Goal: Information Seeking & Learning: Learn about a topic

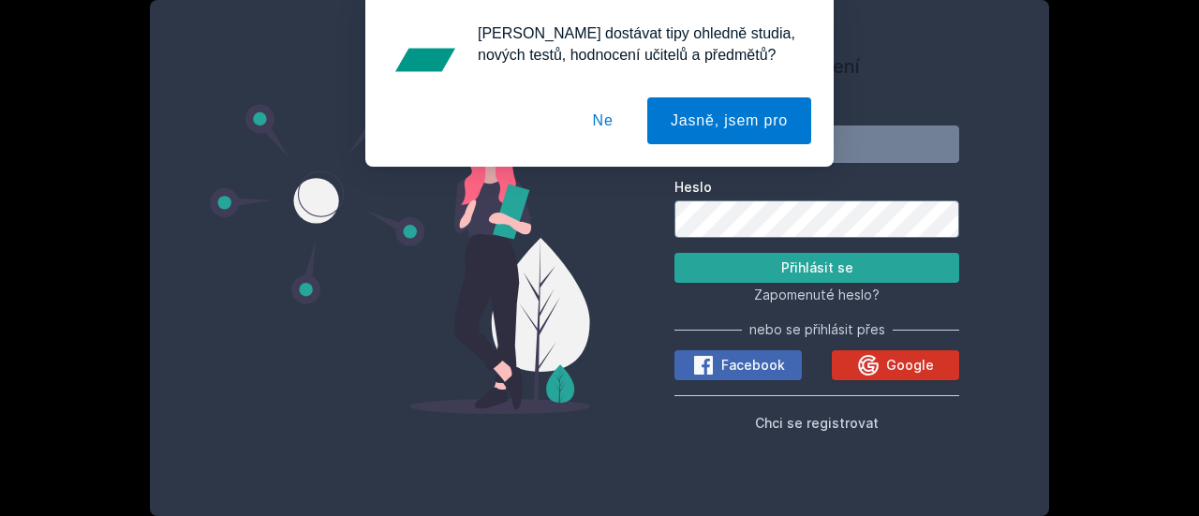
click at [862, 368] on icon at bounding box center [868, 365] width 21 height 21
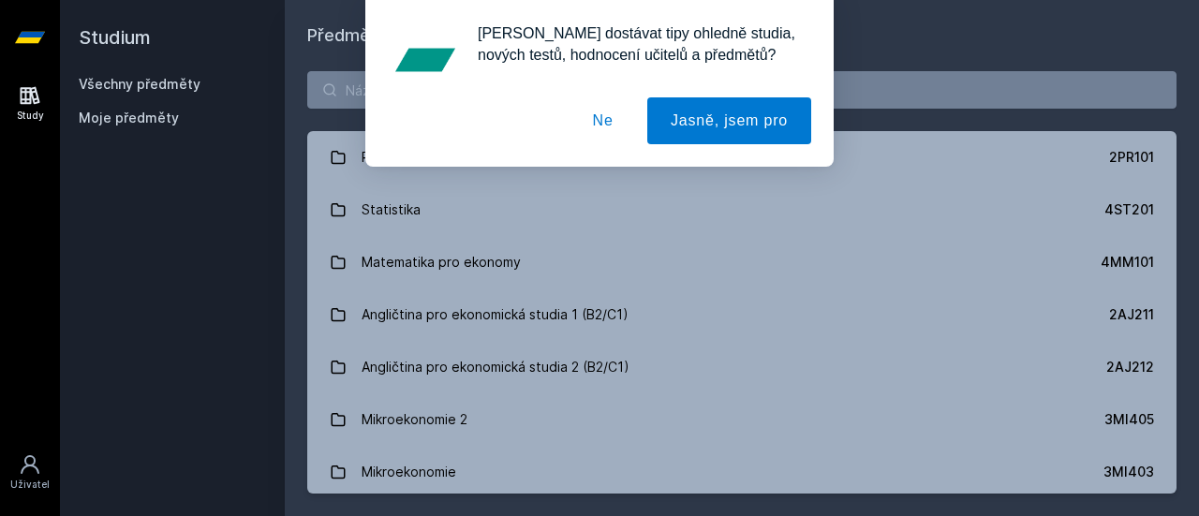
click at [603, 126] on button "Ne" at bounding box center [603, 120] width 67 height 47
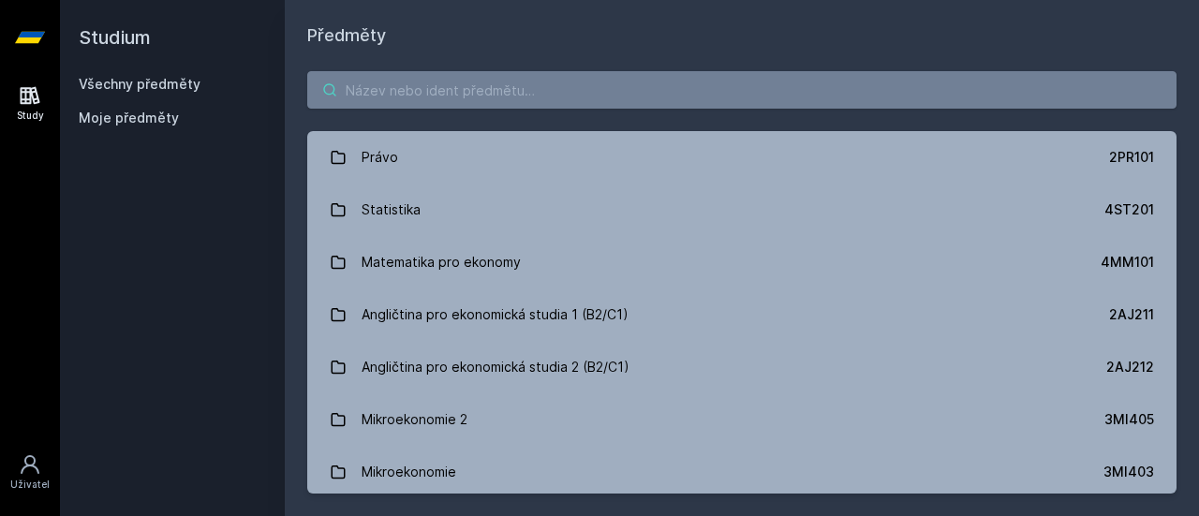
click at [598, 74] on input "search" at bounding box center [742, 89] width 870 height 37
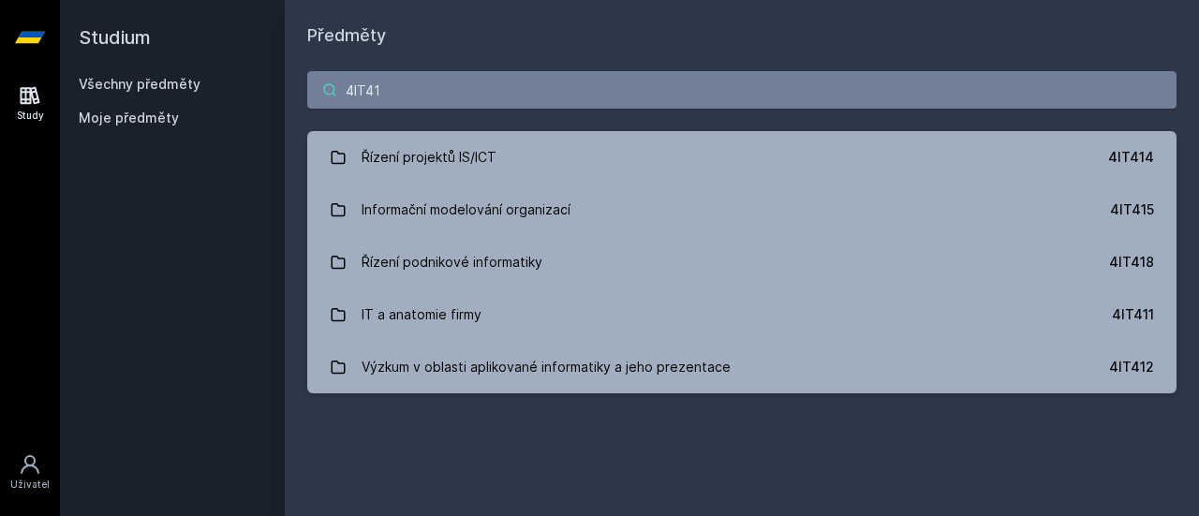
type input "4IT414"
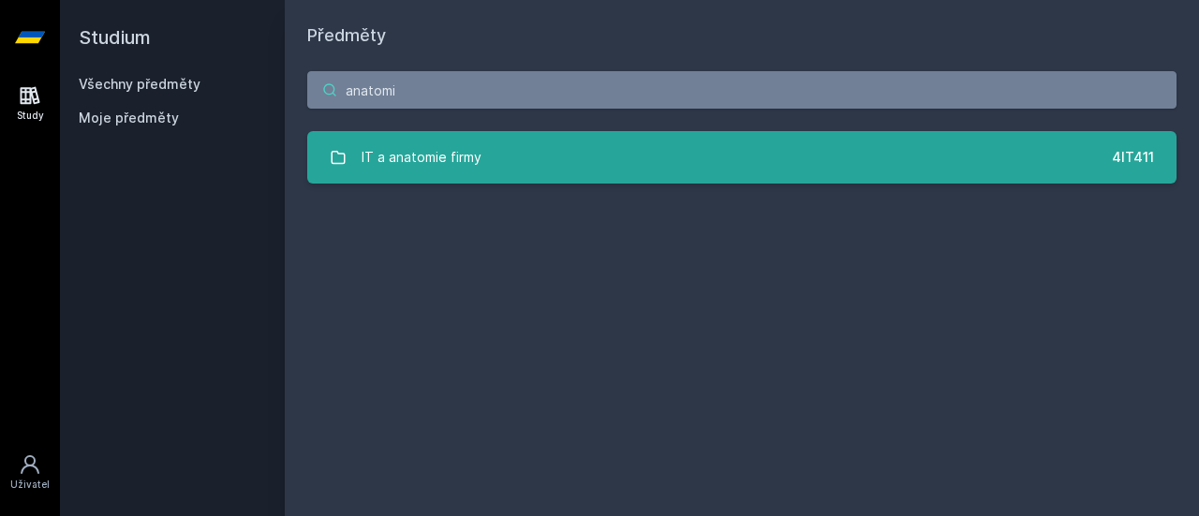
type input "anatomi"
click at [471, 153] on div "IT a anatomie firmy" at bounding box center [422, 157] width 120 height 37
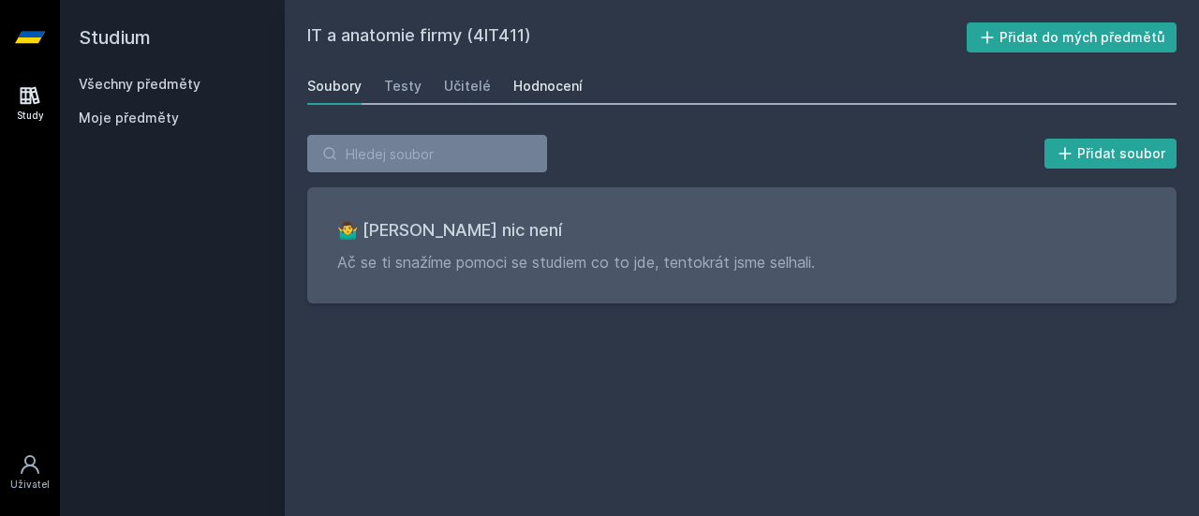
click at [545, 83] on div "Hodnocení" at bounding box center [547, 86] width 69 height 19
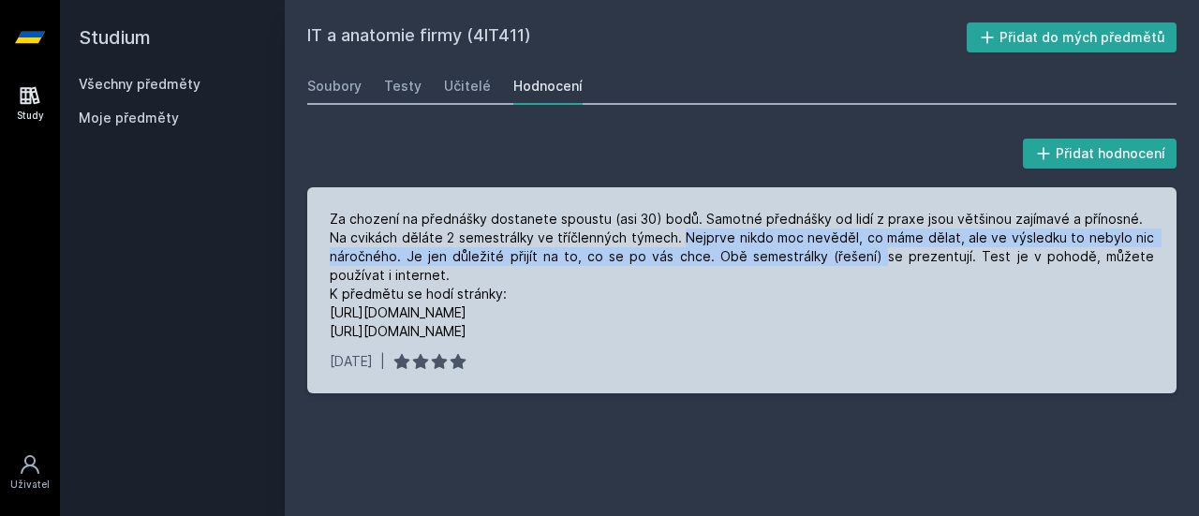
drag, startPoint x: 688, startPoint y: 241, endPoint x: 847, endPoint y: 257, distance: 160.1
click at [847, 257] on div "Za chození na přednášky dostanete spoustu (asi 30) bodů. Samotné přednášky od l…" at bounding box center [742, 275] width 825 height 131
drag, startPoint x: 808, startPoint y: 243, endPoint x: 957, endPoint y: 258, distance: 149.7
click at [957, 258] on div "Za chození na přednášky dostanete spoustu (asi 30) bodů. Samotné přednášky od l…" at bounding box center [742, 275] width 825 height 131
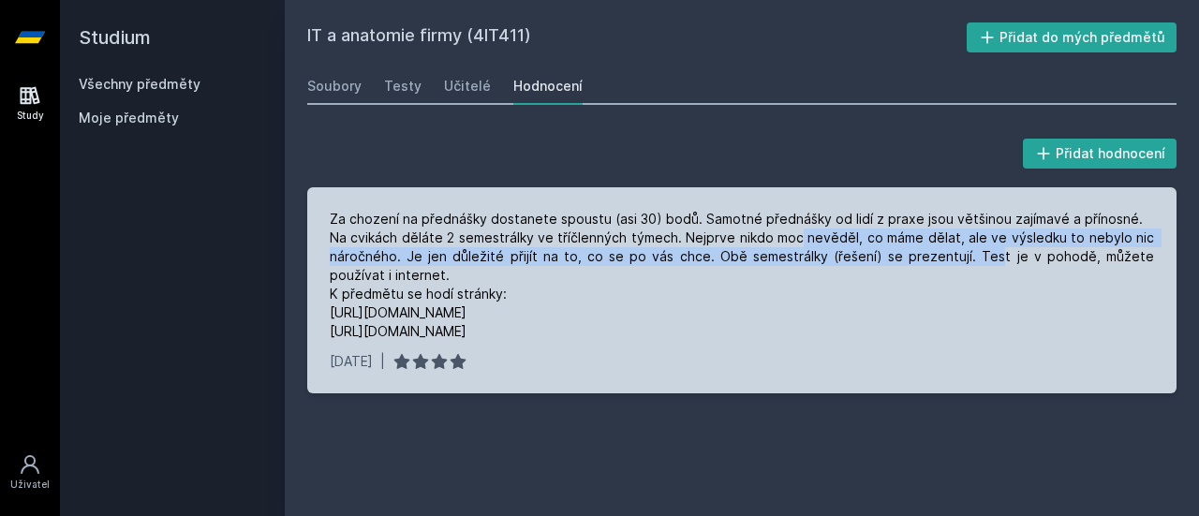
click at [957, 258] on div "Za chození na přednášky dostanete spoustu (asi 30) bodů. Samotné přednášky od l…" at bounding box center [742, 275] width 825 height 131
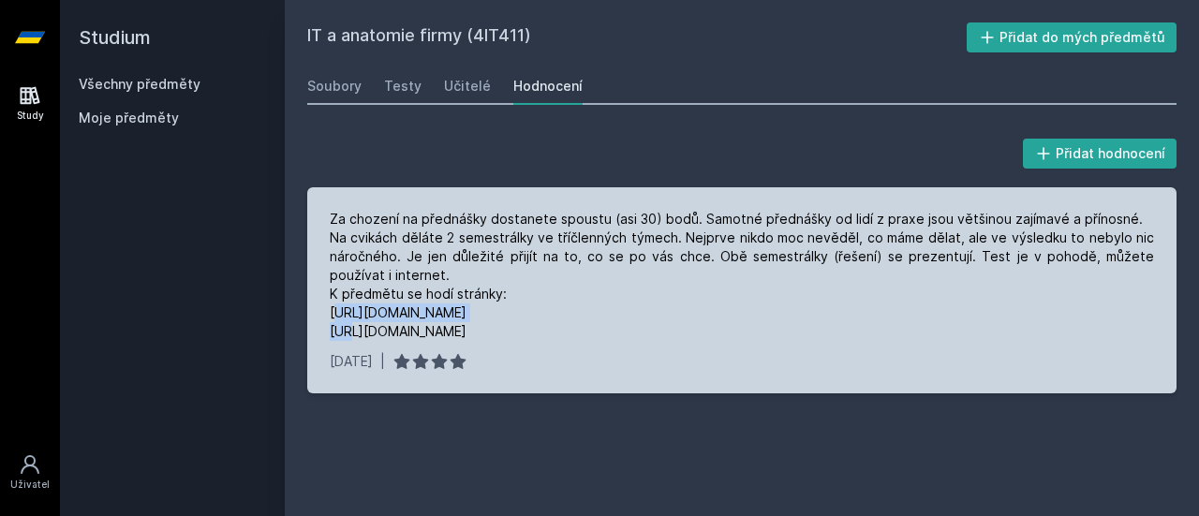
drag, startPoint x: 470, startPoint y: 310, endPoint x: 332, endPoint y: 309, distance: 138.7
click at [332, 309] on div "Za chození na přednášky dostanete spoustu (asi 30) bodů. Samotné přednášky od l…" at bounding box center [742, 275] width 825 height 131
copy div "https://www.mbi-af.cz/"
drag, startPoint x: 452, startPoint y: 333, endPoint x: 320, endPoint y: 327, distance: 132.2
click at [320, 327] on div "Za chození na přednášky dostanete spoustu (asi 30) bodů. Samotné přednášky od l…" at bounding box center [742, 290] width 870 height 206
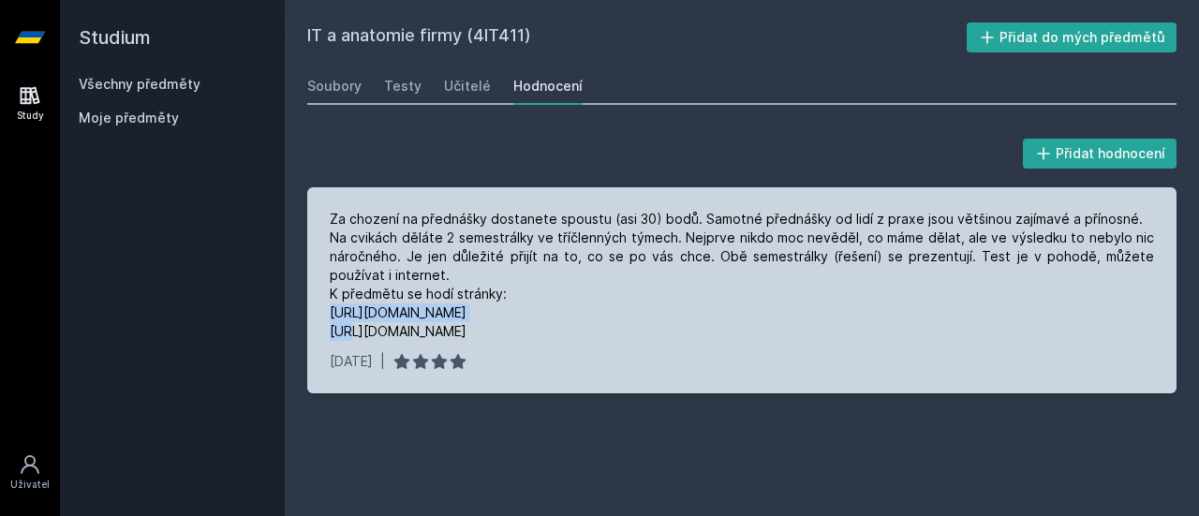
copy div "https://mbi.vse.cz/"
click at [776, 246] on div "Za chození na přednášky dostanete spoustu (asi 30) bodů. Samotné přednášky od l…" at bounding box center [742, 275] width 825 height 131
